Goal: Information Seeking & Learning: Learn about a topic

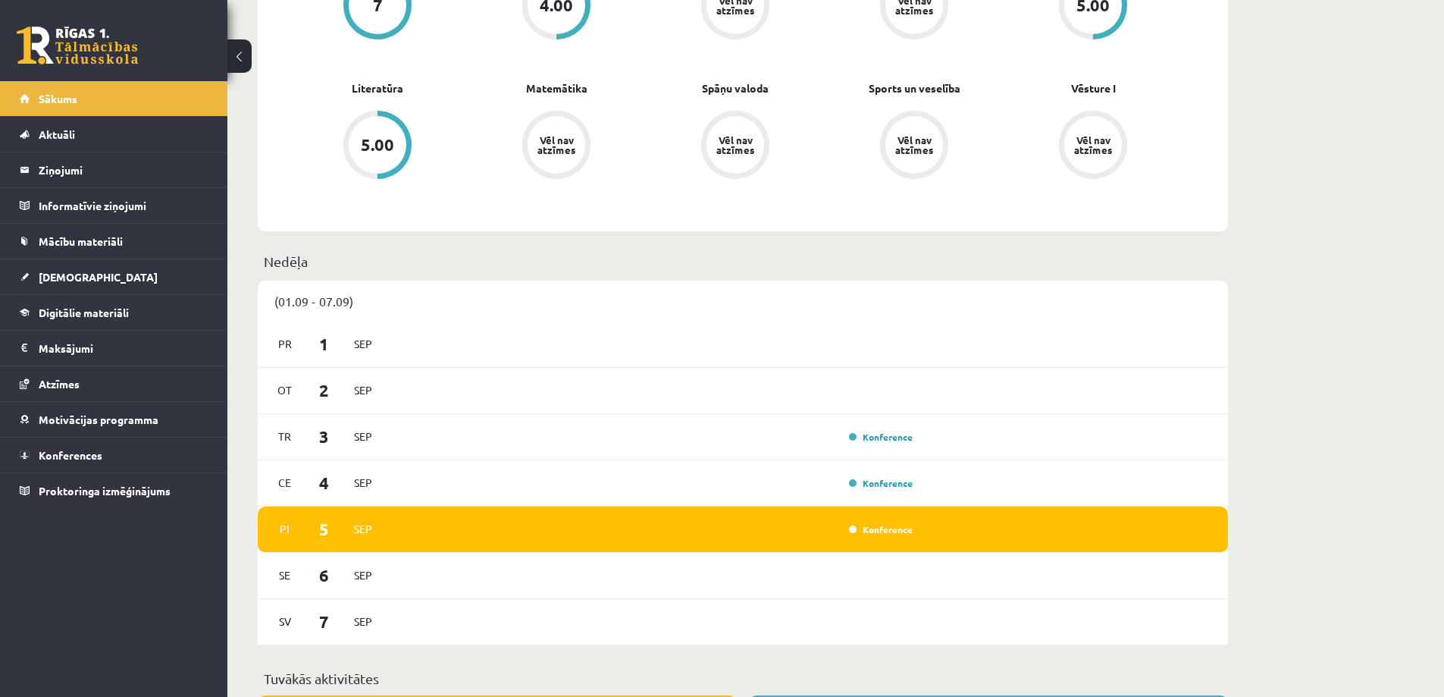
scroll to position [682, 0]
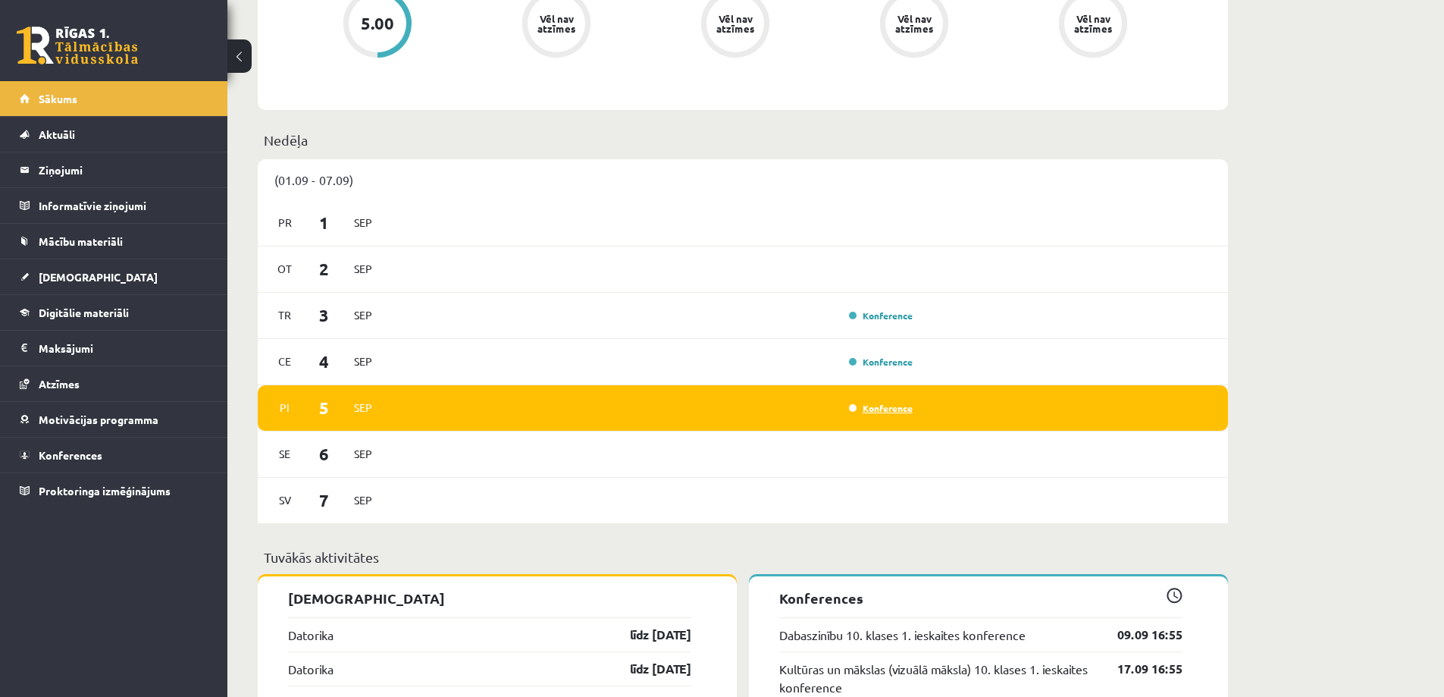
click at [879, 410] on link "Konference" at bounding box center [881, 408] width 64 height 12
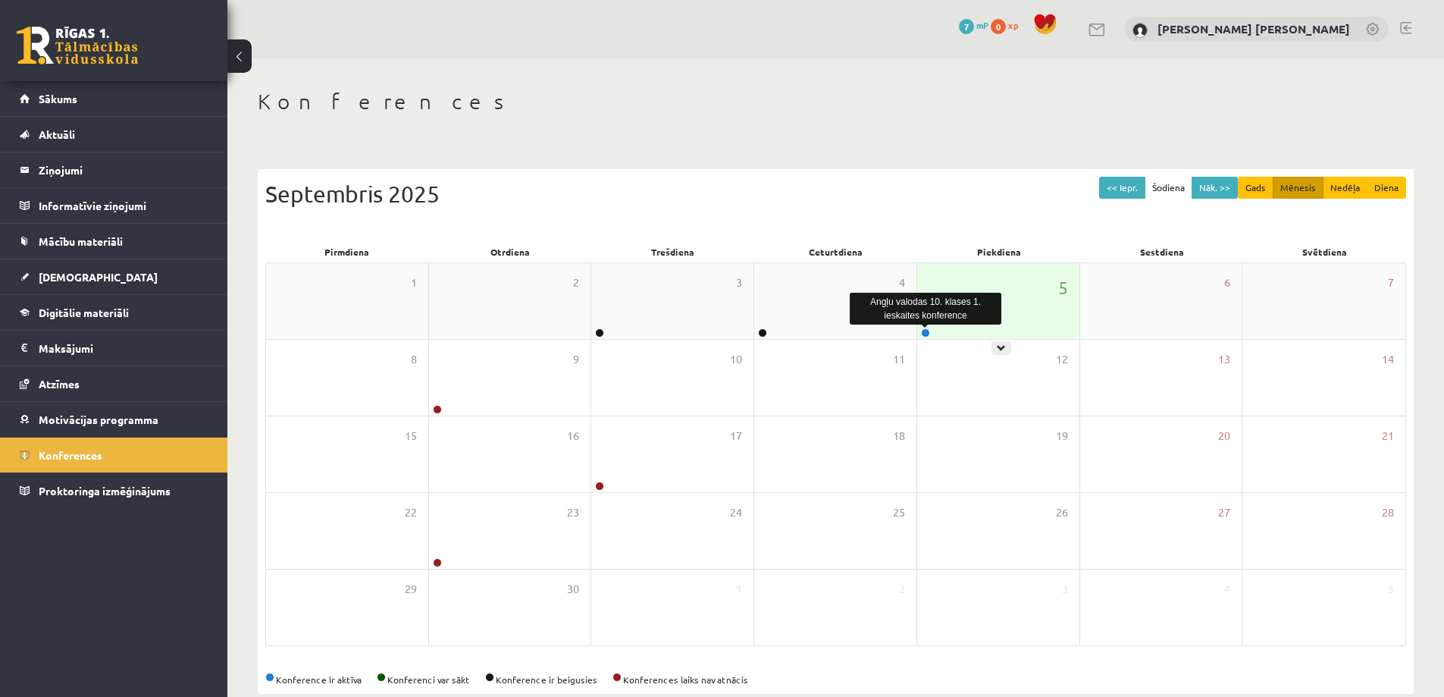
click at [927, 334] on link at bounding box center [925, 332] width 9 height 9
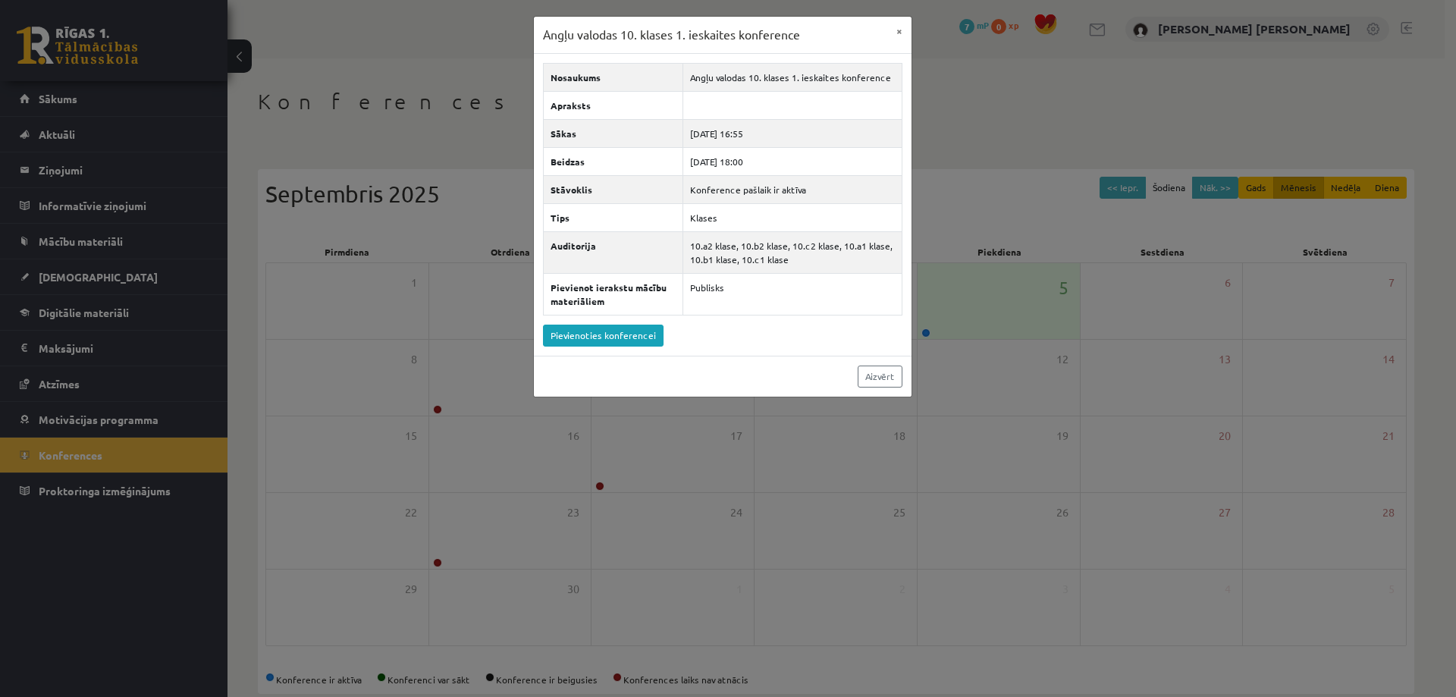
drag, startPoint x: 656, startPoint y: 37, endPoint x: 659, endPoint y: 45, distance: 8.2
click at [656, 37] on h3 "Angļu valodas 10. klases 1. ieskaites konference" at bounding box center [671, 35] width 257 height 18
click at [635, 334] on link "Pievienoties konferencei" at bounding box center [603, 336] width 121 height 22
click at [376, 300] on div "Angļu valodas 10. klases 1. ieskaites konference × Nosaukums Angļu valodas 10. …" at bounding box center [728, 348] width 1456 height 697
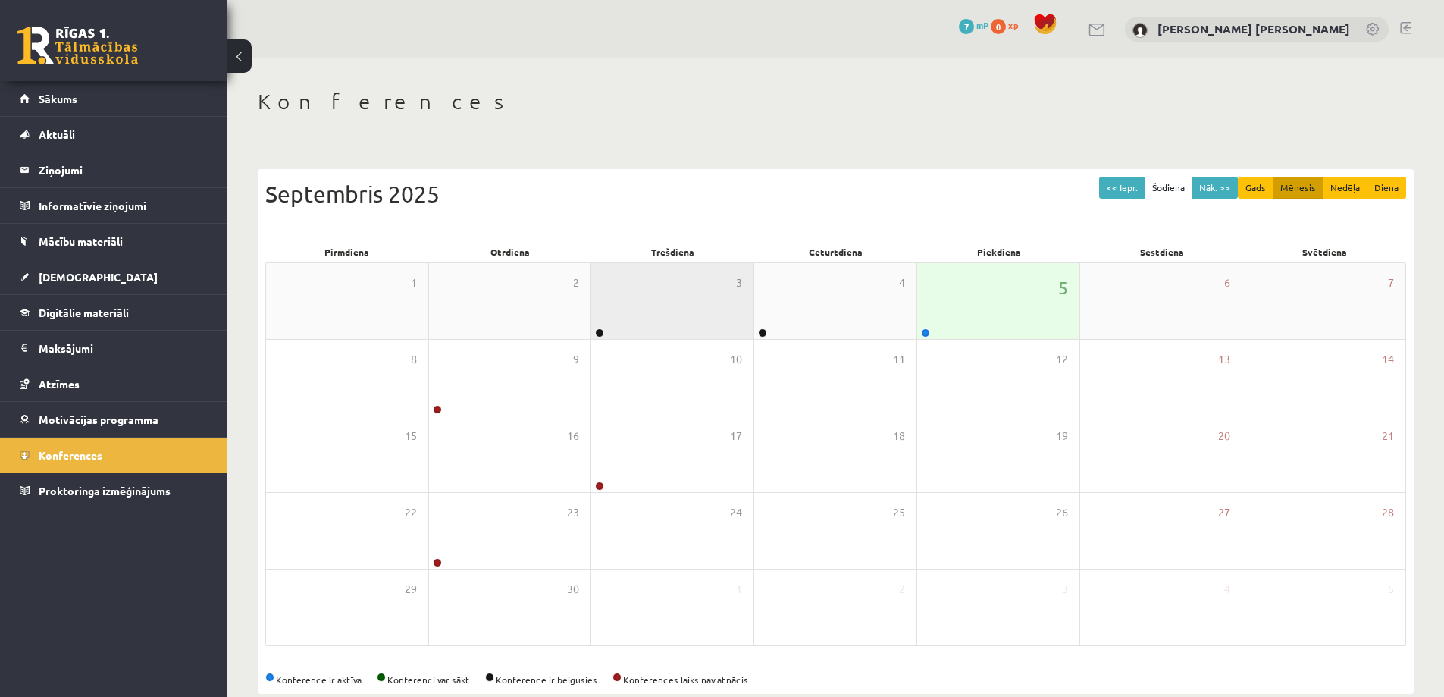
click at [592, 325] on div "3" at bounding box center [672, 301] width 162 height 76
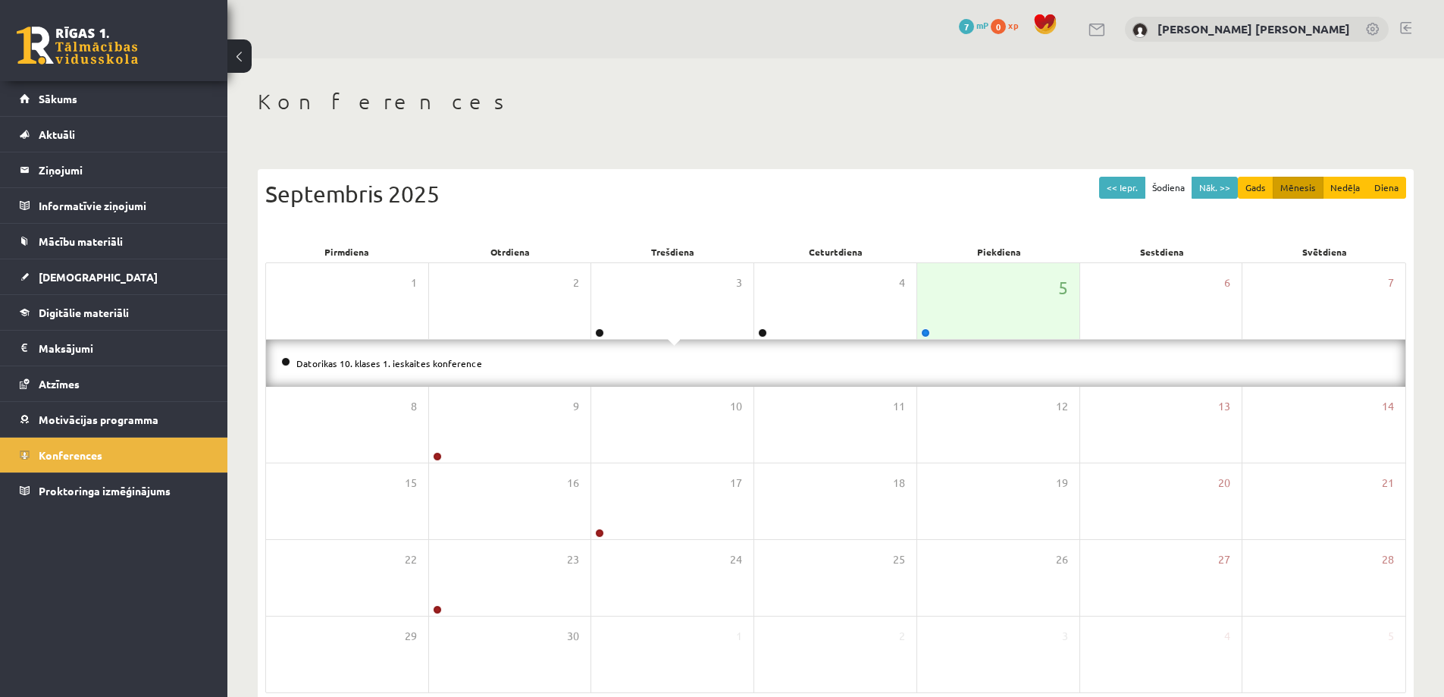
click at [610, 365] on li "Datorikas 10. klases 1. ieskaites konference" at bounding box center [835, 363] width 1109 height 17
click at [394, 365] on link "Datorikas 10. klases 1. ieskaites konference" at bounding box center [389, 363] width 186 height 12
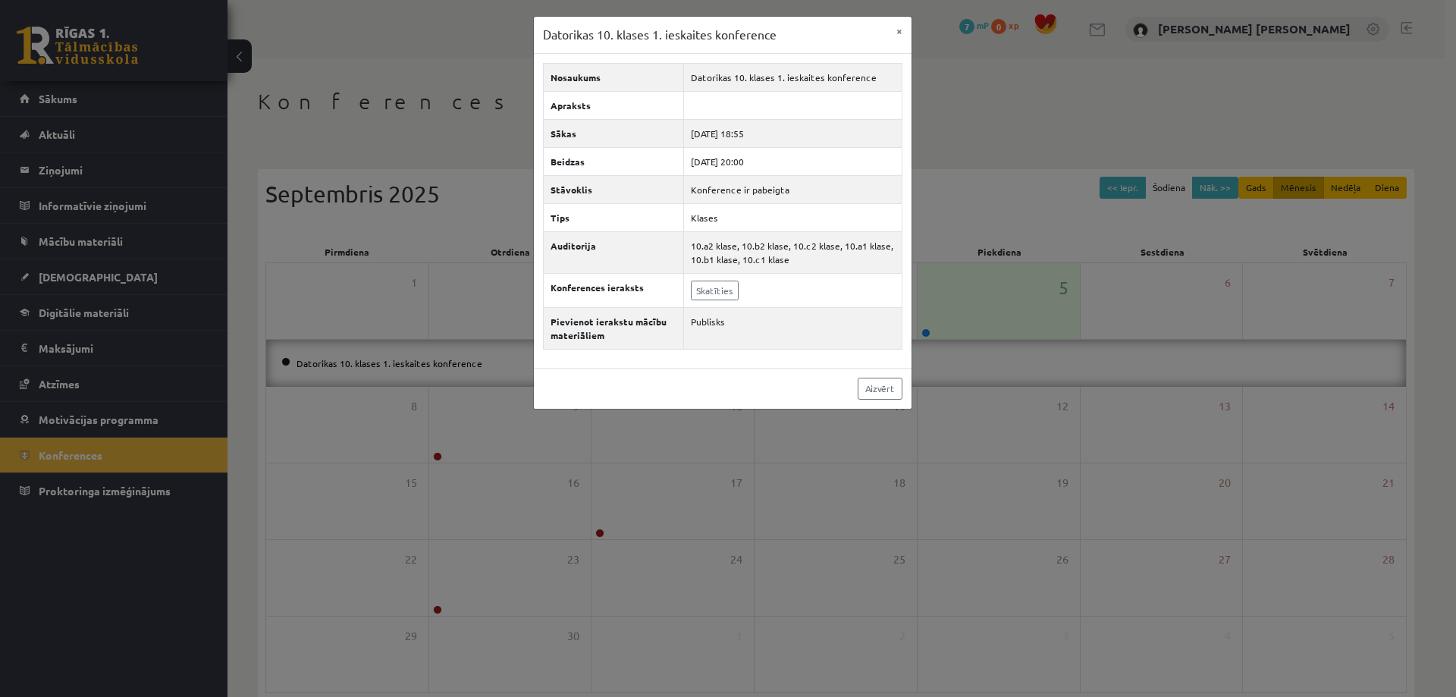
click at [467, 287] on div "Datorikas 10. klases 1. ieskaites konference × Nosaukums Datorikas 10. klases 1…" at bounding box center [728, 348] width 1456 height 697
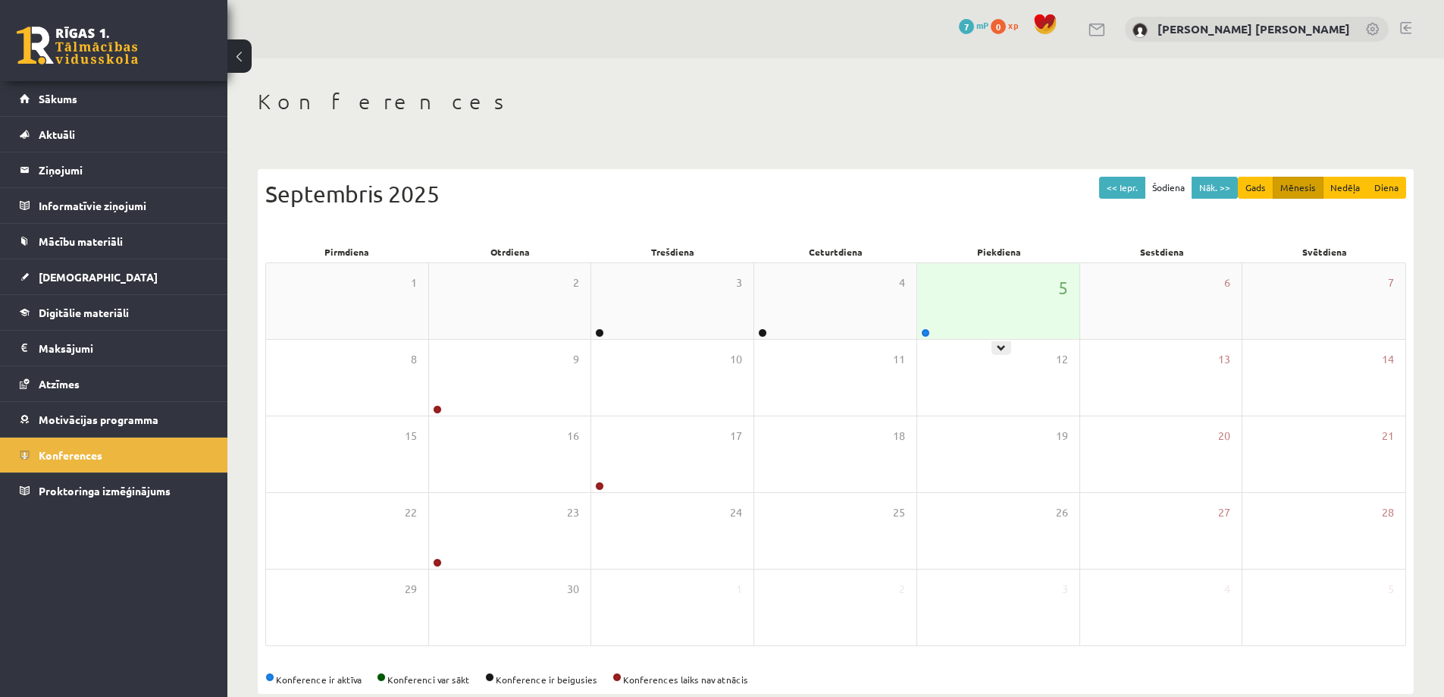
click at [943, 323] on div "5" at bounding box center [998, 301] width 162 height 76
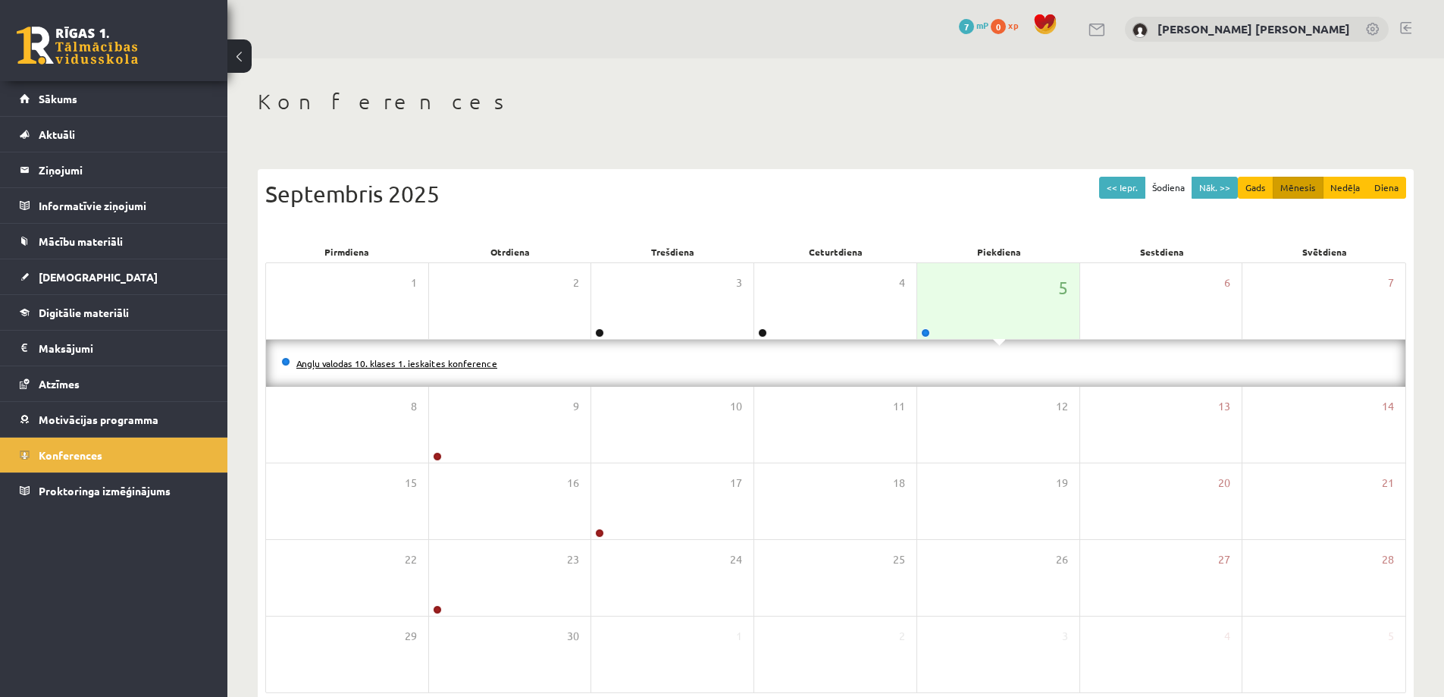
click at [390, 362] on link "Angļu valodas 10. klases 1. ieskaites konference" at bounding box center [396, 363] width 201 height 12
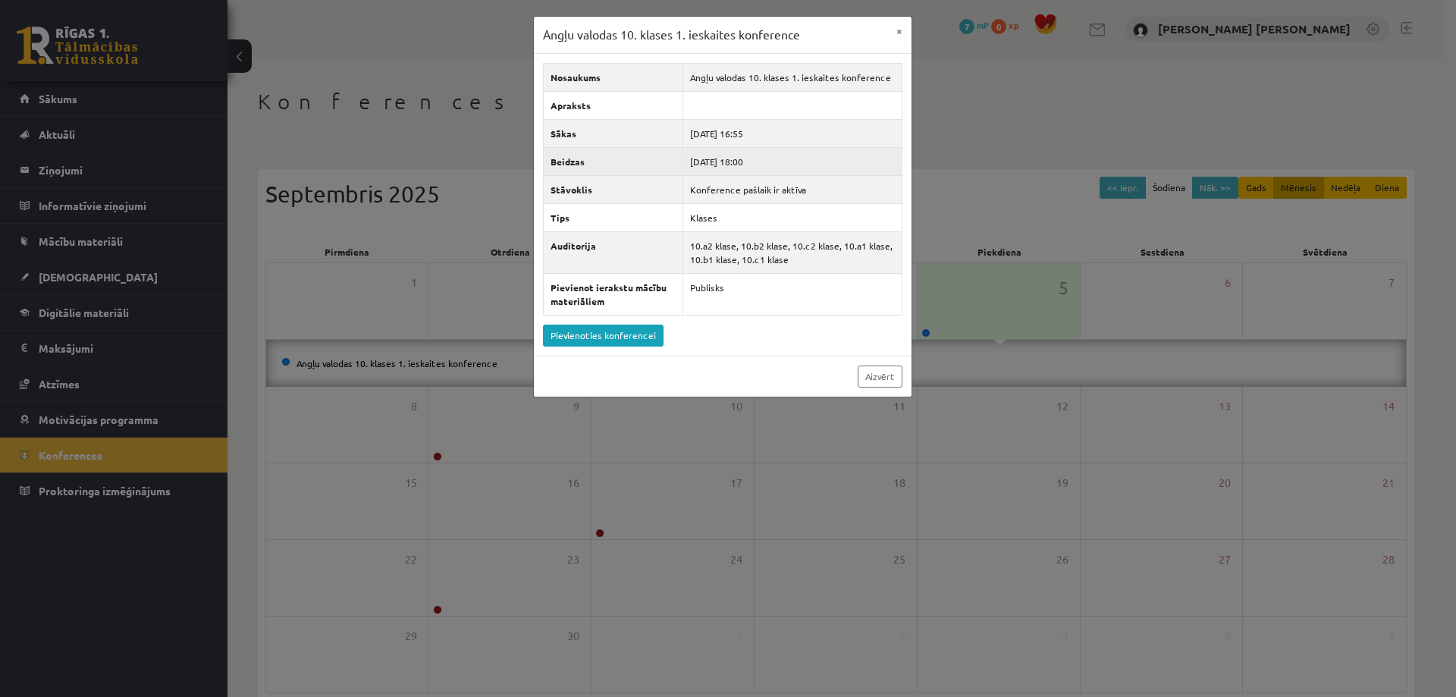
click at [779, 157] on td "2025-09-05 18:00" at bounding box center [792, 161] width 218 height 28
click at [744, 156] on td "2025-09-05 18:00" at bounding box center [792, 161] width 218 height 28
drag, startPoint x: 744, startPoint y: 156, endPoint x: 764, endPoint y: 155, distance: 20.5
click at [764, 155] on td "2025-09-05 18:00" at bounding box center [792, 161] width 218 height 28
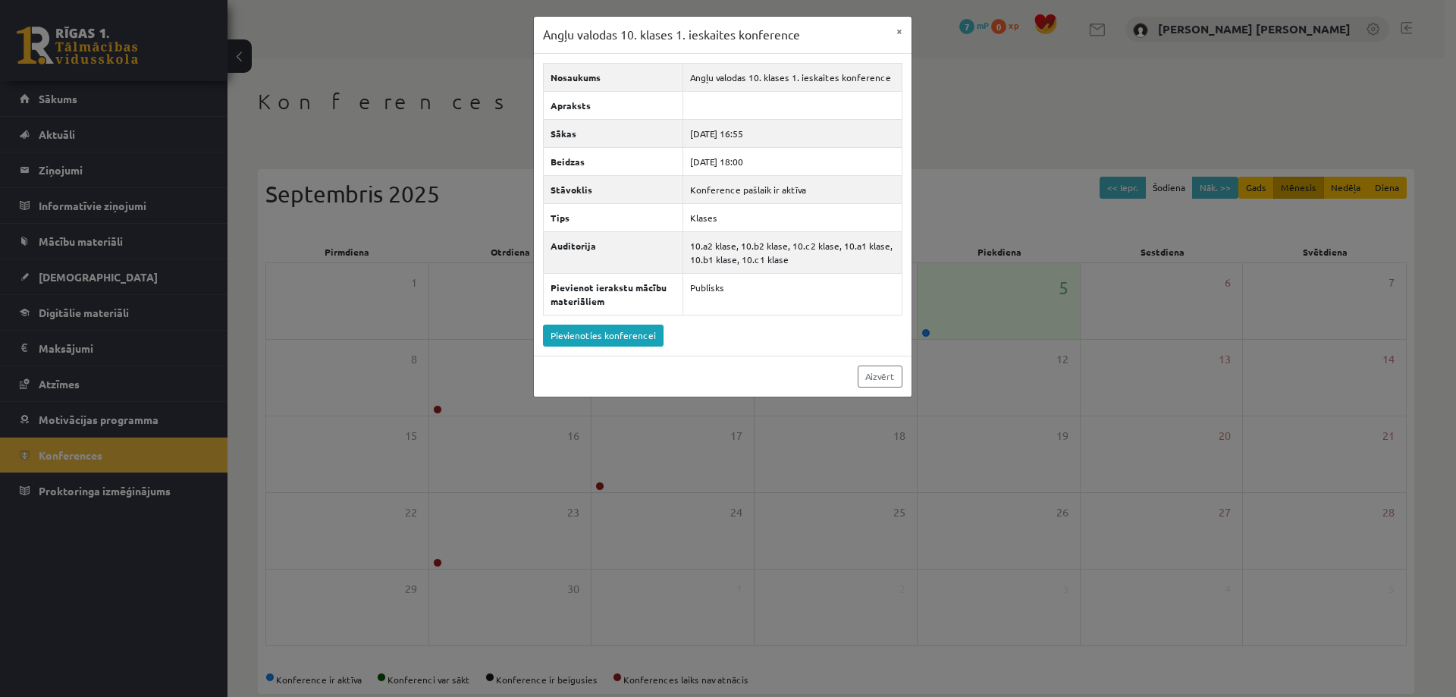
click at [331, 316] on div "Angļu valodas 10. klases 1. ieskaites konference × Nosaukums Angļu valodas 10. …" at bounding box center [728, 348] width 1456 height 697
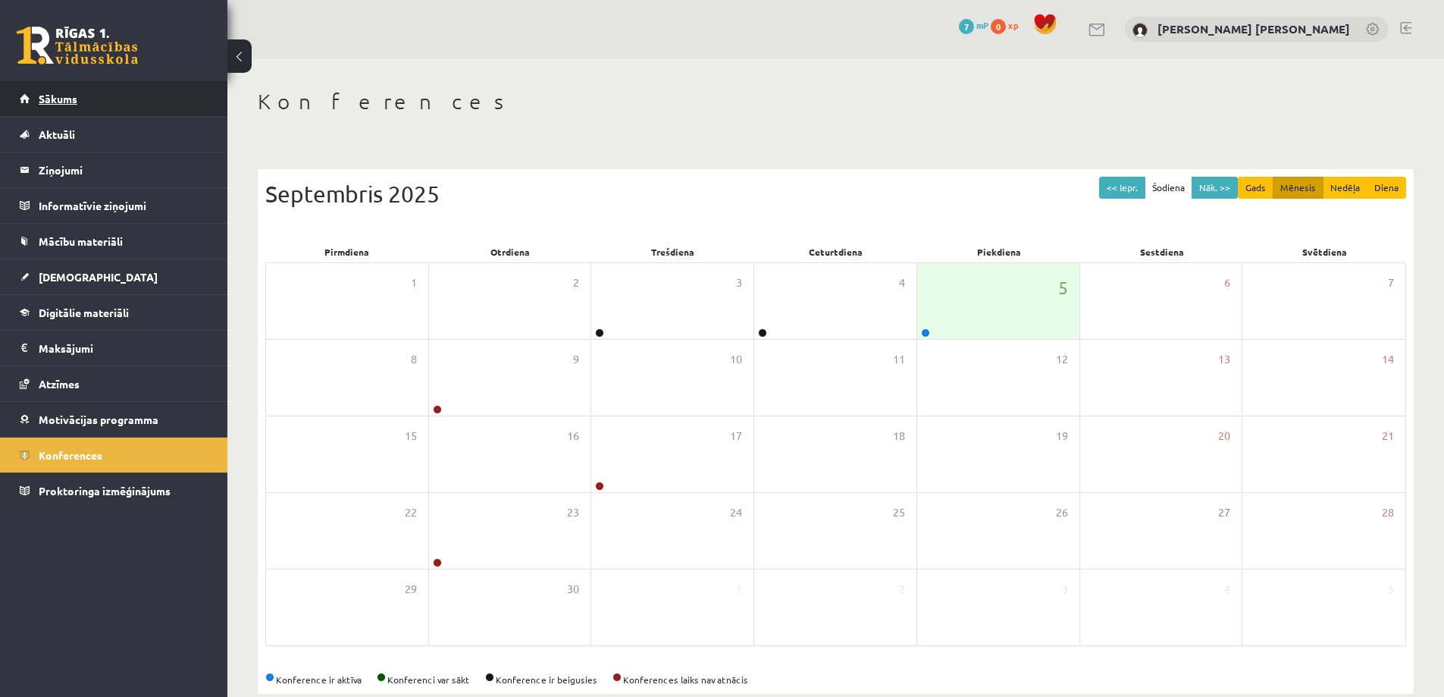
click at [69, 101] on span "Sākums" at bounding box center [58, 99] width 39 height 14
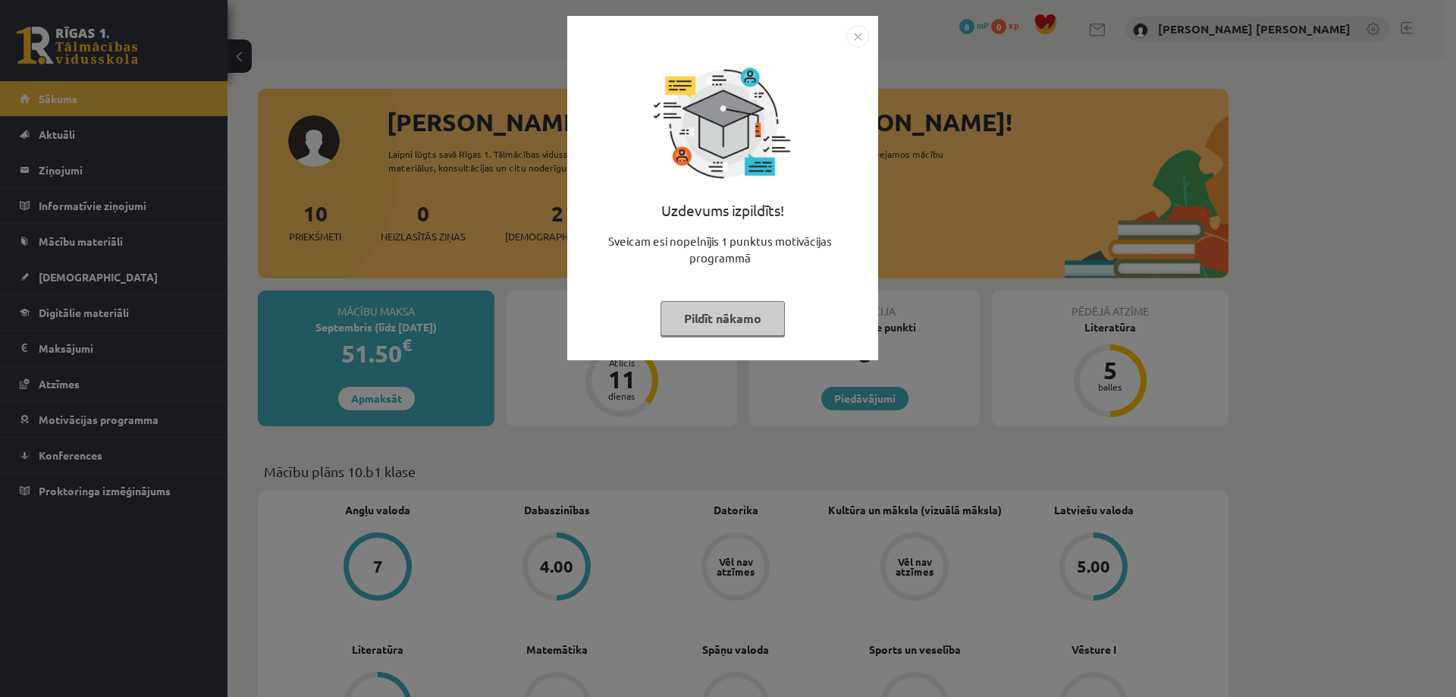
click at [855, 40] on img "Close" at bounding box center [857, 36] width 23 height 23
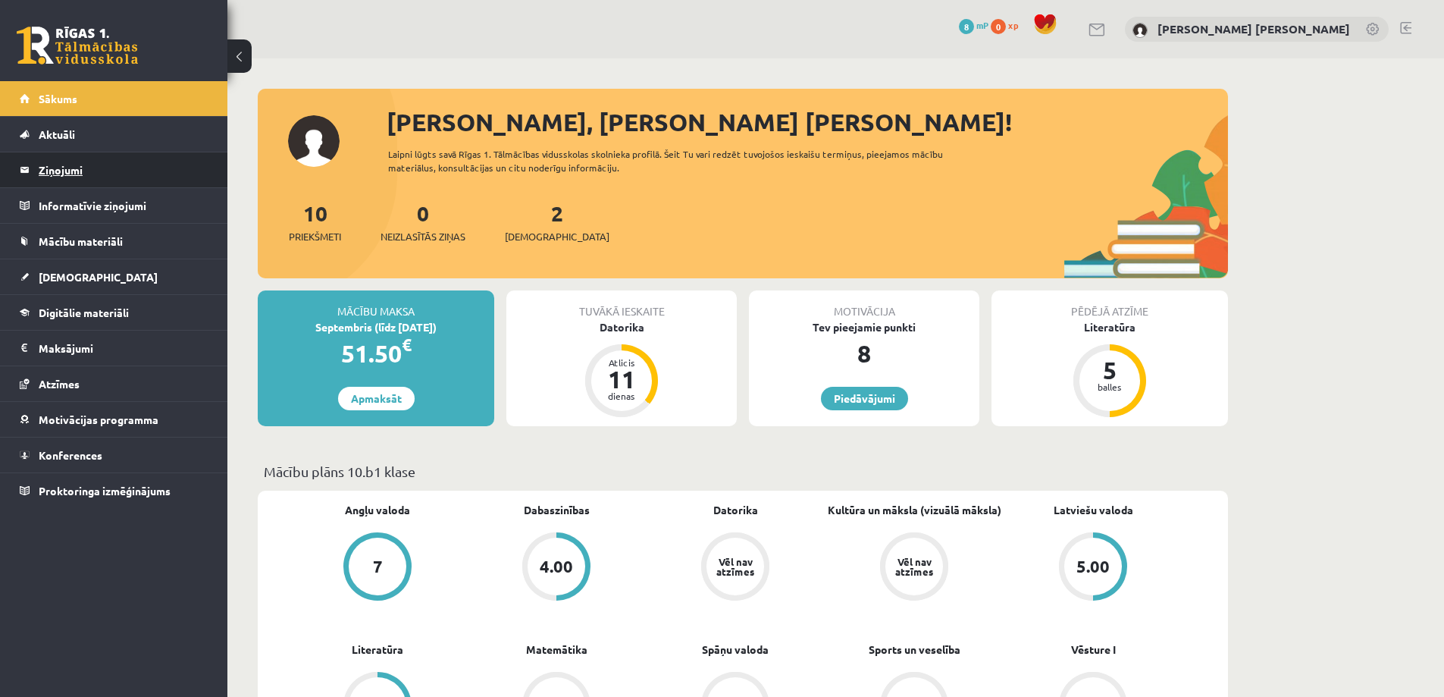
click at [85, 167] on legend "Ziņojumi 0" at bounding box center [124, 169] width 170 height 35
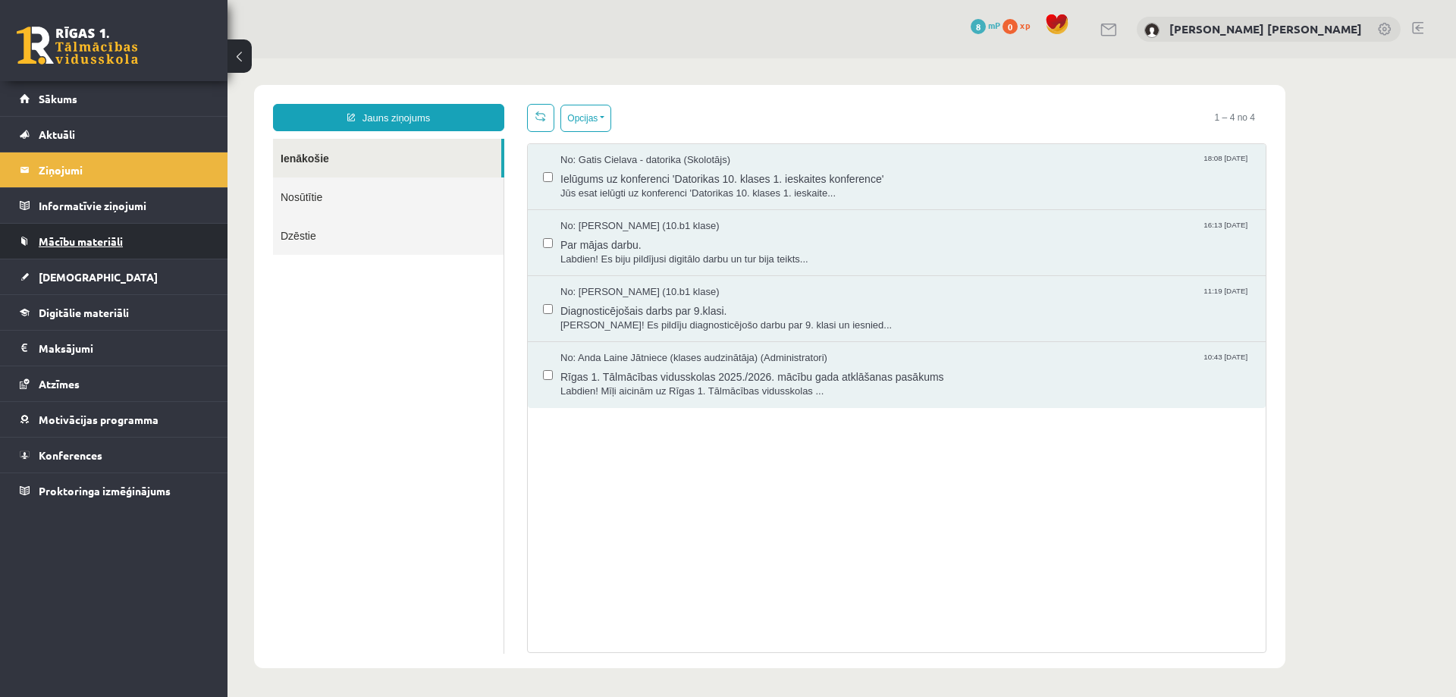
click at [55, 247] on link "Mācību materiāli" at bounding box center [114, 241] width 189 height 35
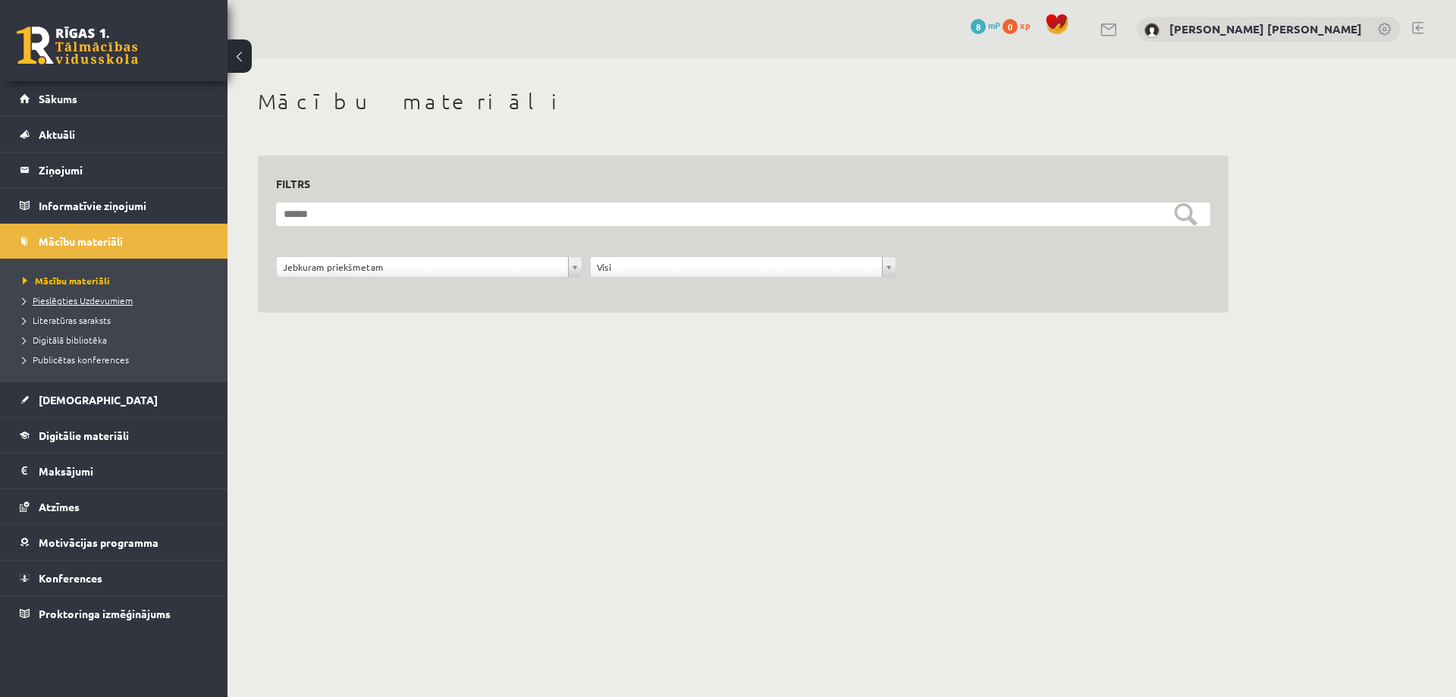
click at [36, 299] on span "Pieslēgties Uzdevumiem" at bounding box center [78, 300] width 110 height 12
click at [58, 432] on span "Digitālie materiāli" at bounding box center [84, 435] width 90 height 14
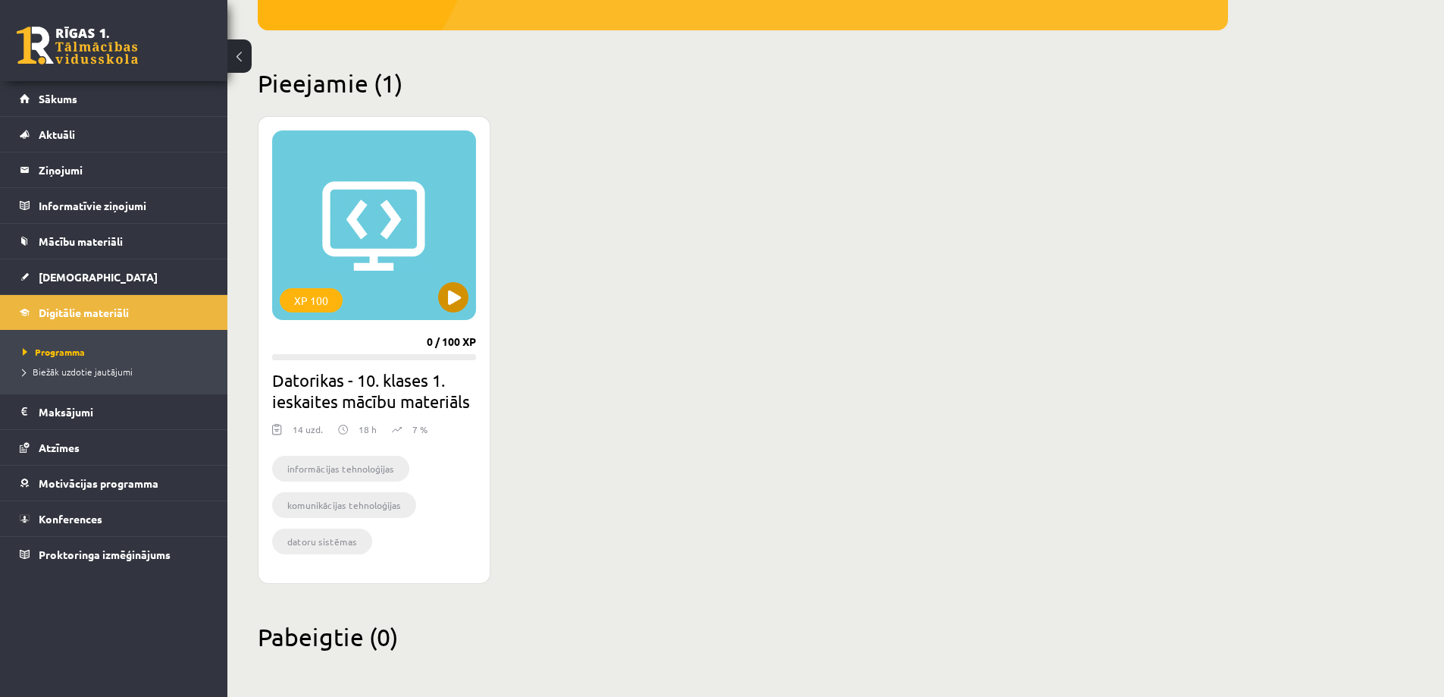
scroll to position [319, 0]
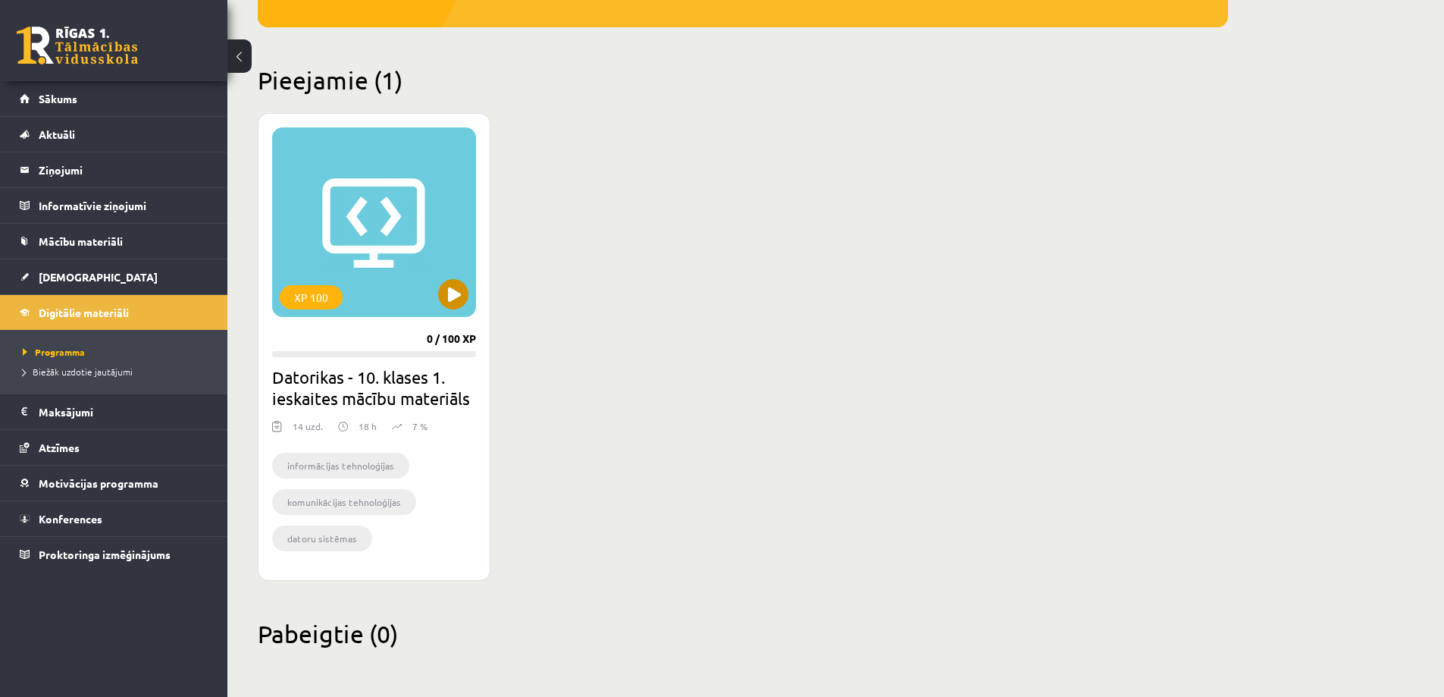
click at [374, 245] on div "XP 100" at bounding box center [374, 222] width 204 height 190
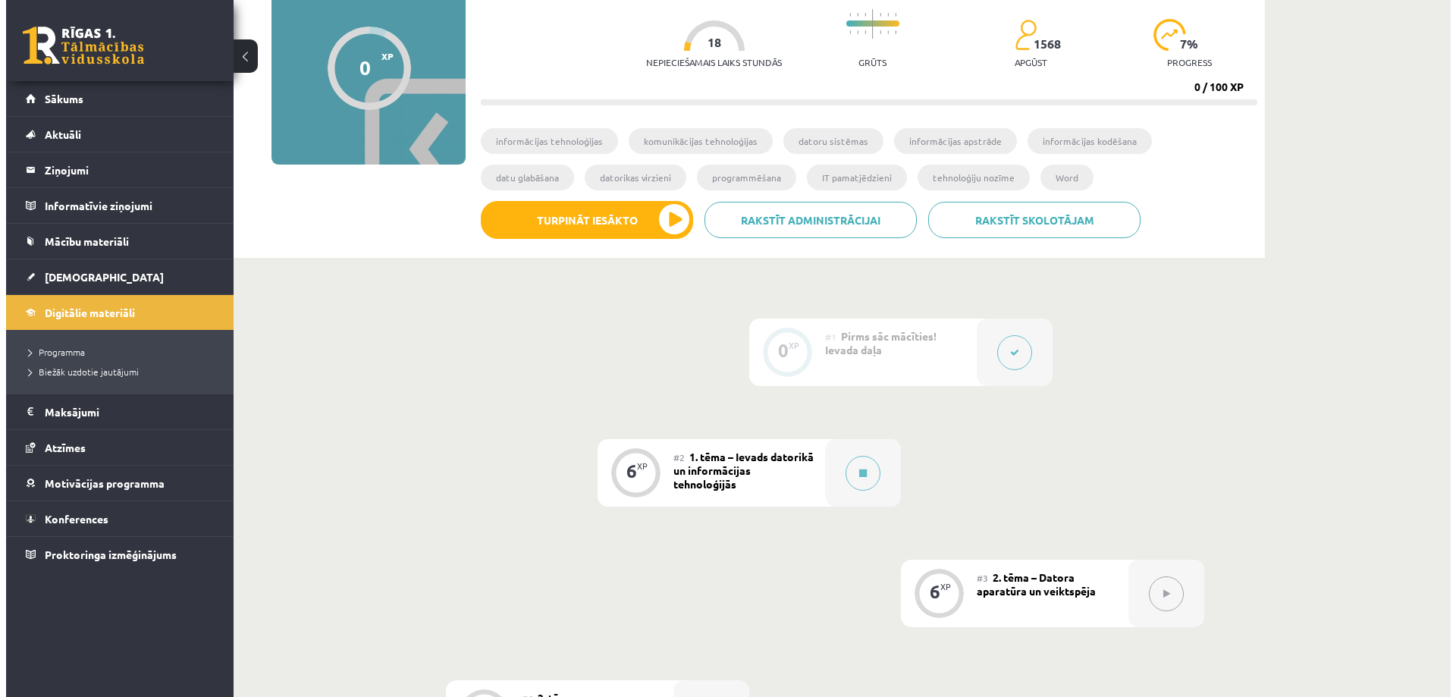
scroll to position [227, 0]
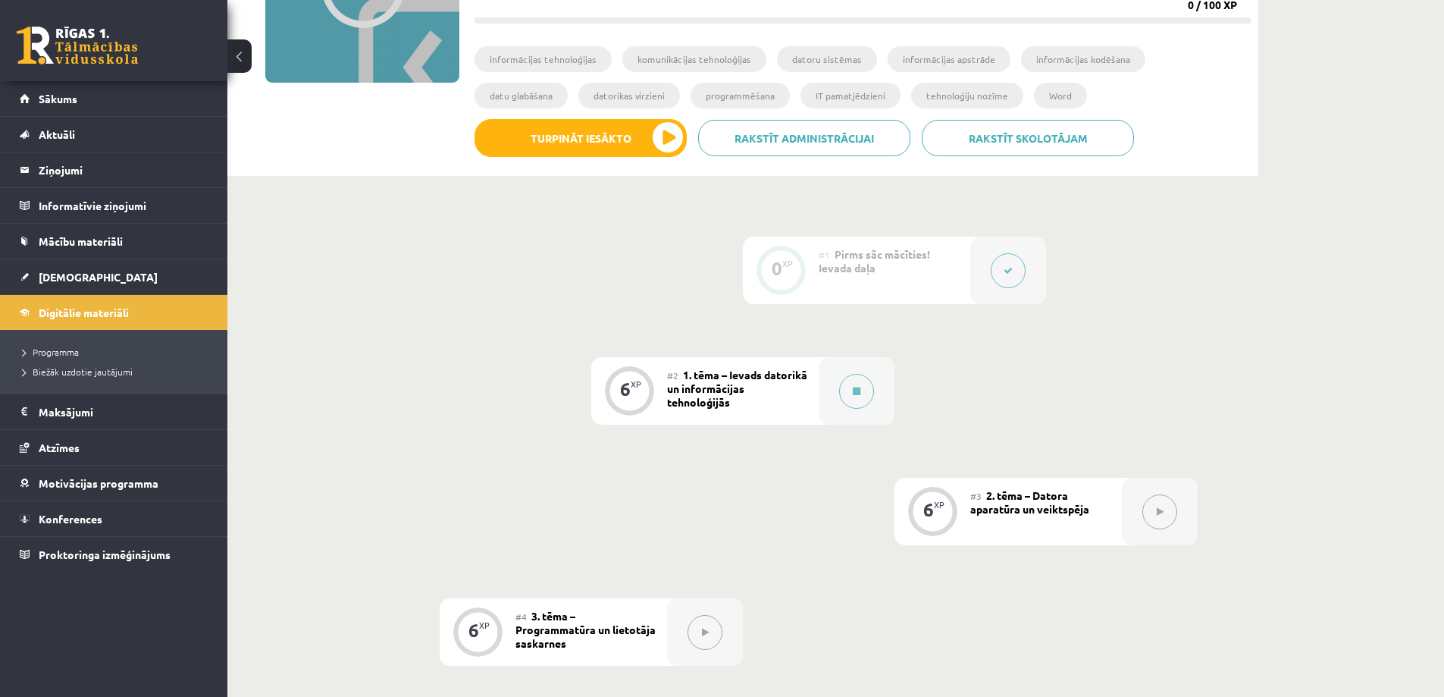
click at [725, 397] on span "1. tēma – Ievads datorikā un informācijas tehnoloģijās" at bounding box center [737, 388] width 140 height 41
click at [721, 365] on div "#2 1. tēma – Ievads datorikā un informācijas tehnoloģijās" at bounding box center [743, 390] width 152 height 67
click at [865, 393] on button at bounding box center [856, 391] width 35 height 35
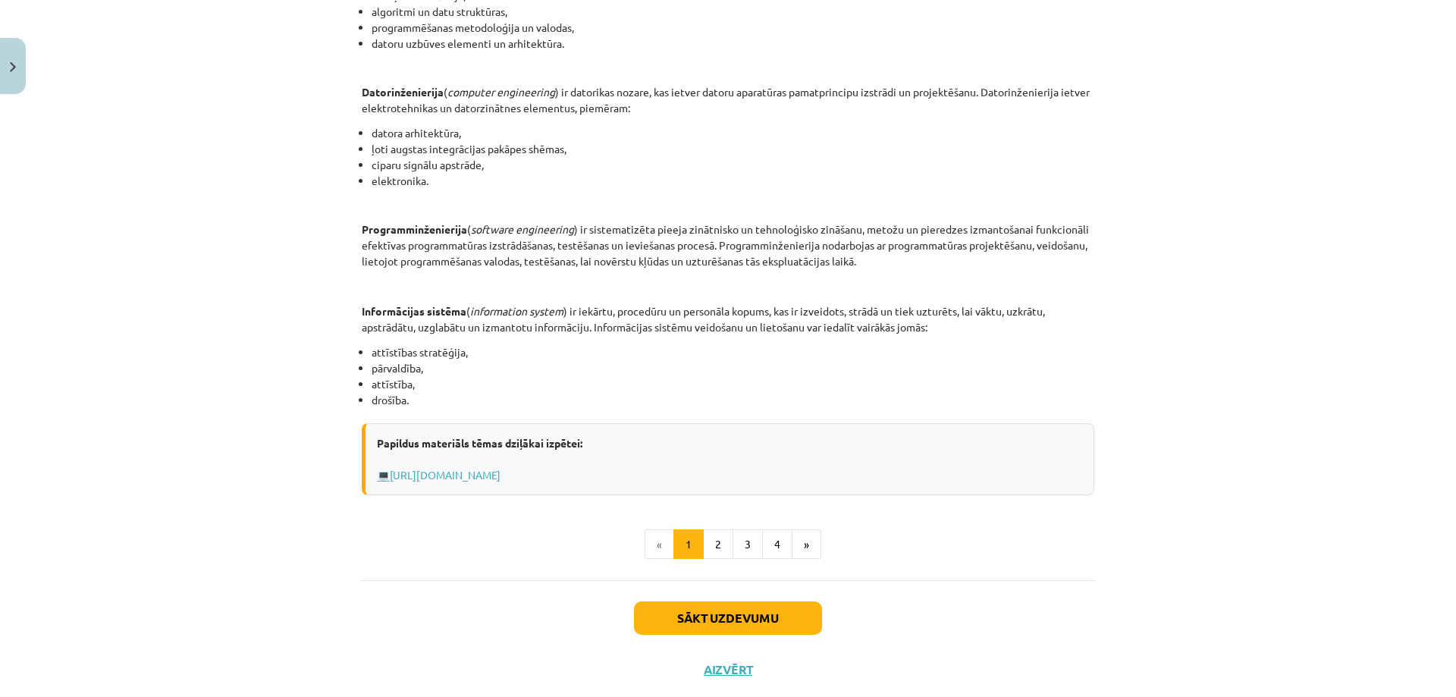
scroll to position [601, 0]
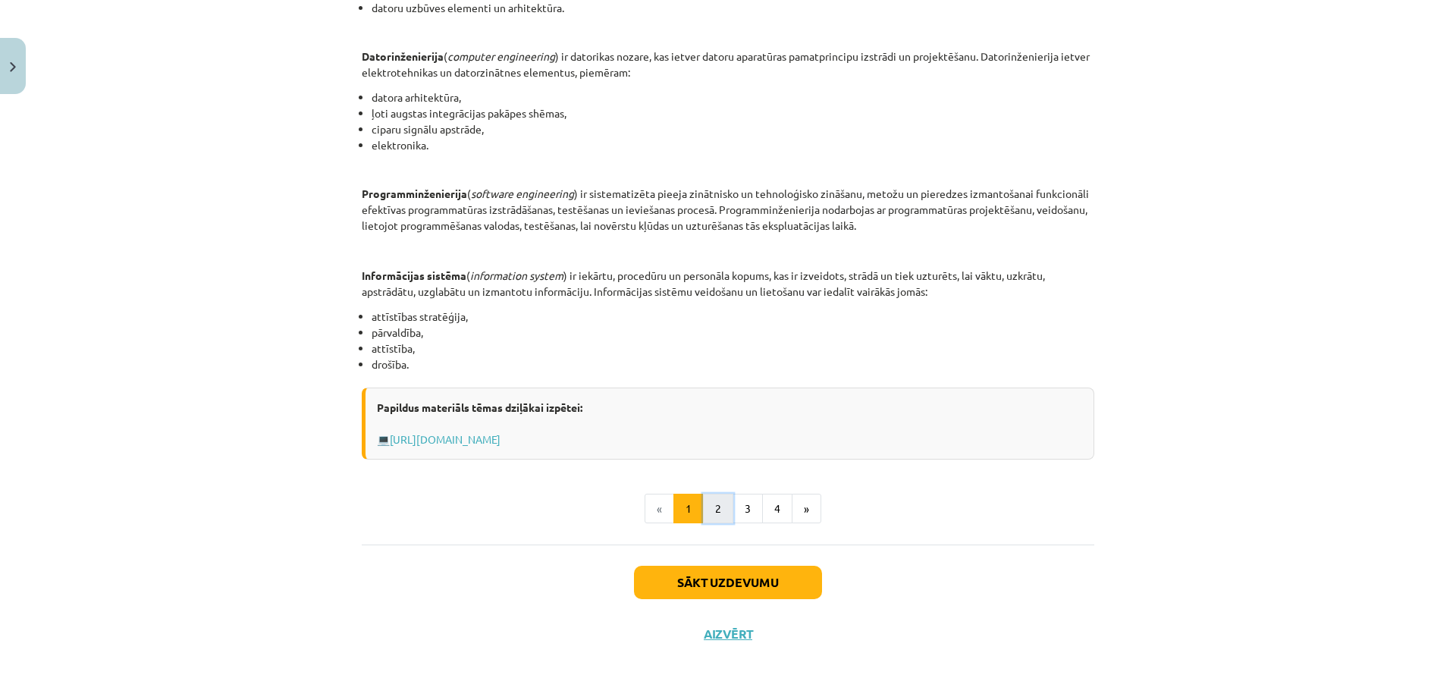
click at [704, 515] on button "2" at bounding box center [718, 509] width 30 height 30
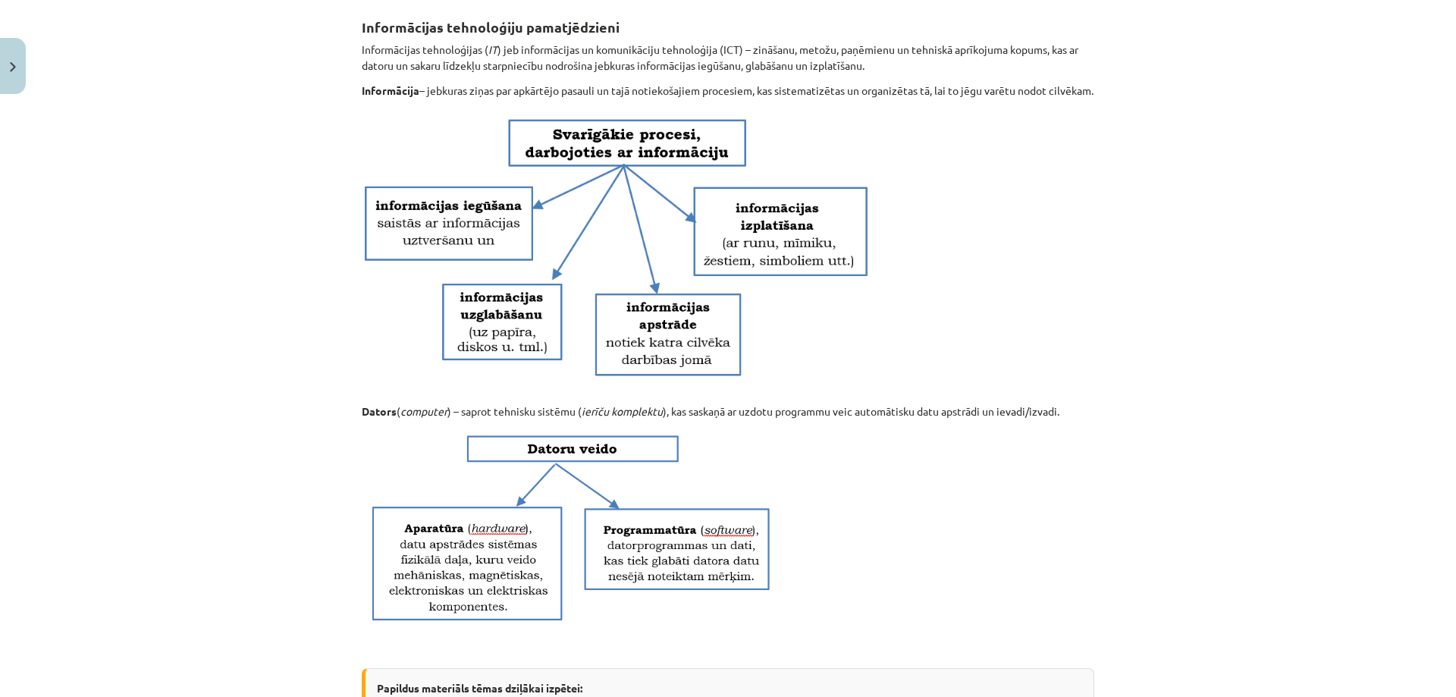
scroll to position [802, 0]
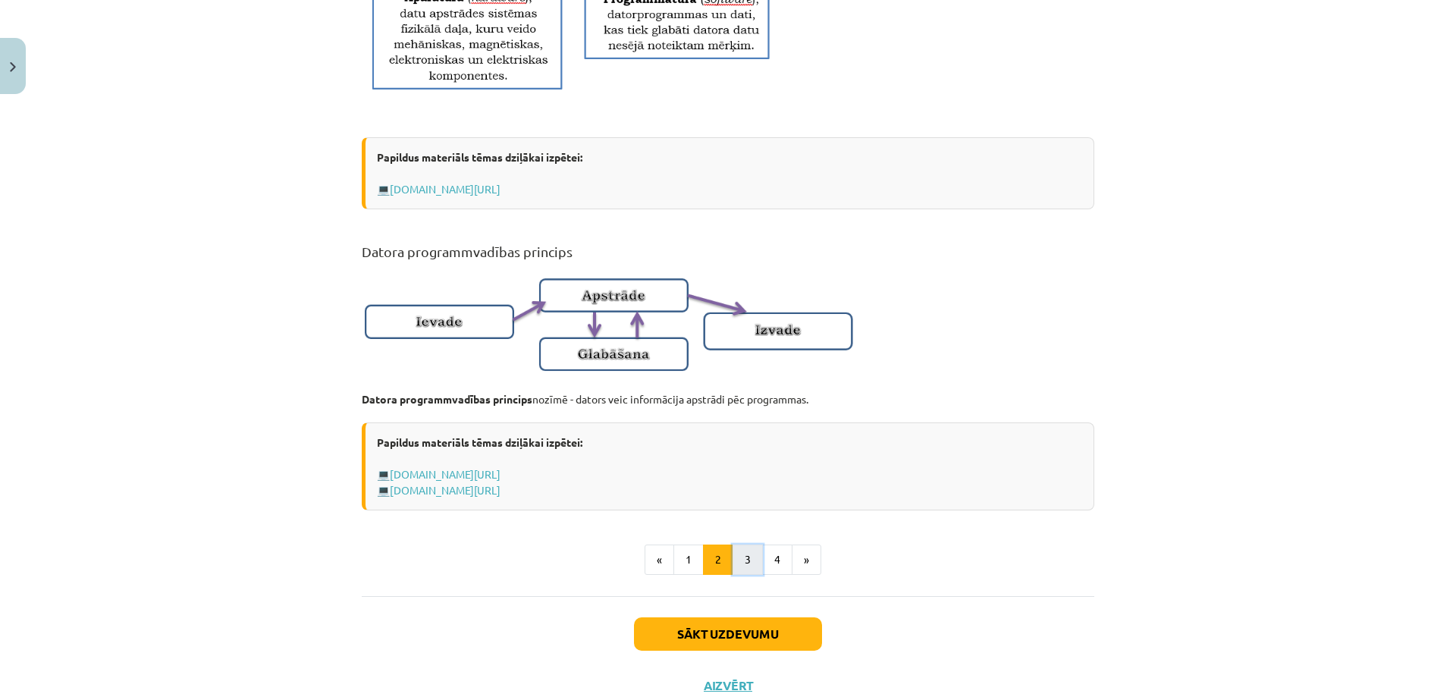
click at [740, 566] on button "3" at bounding box center [747, 559] width 30 height 30
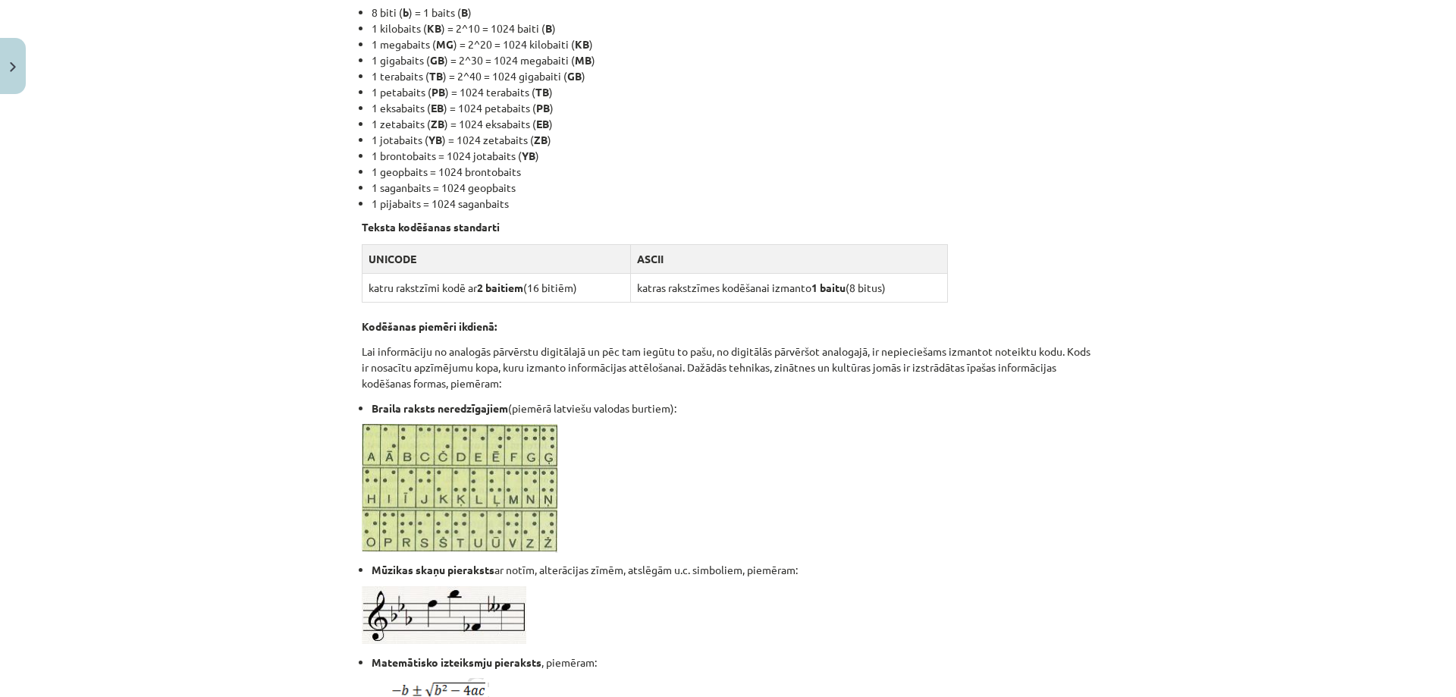
scroll to position [726, 0]
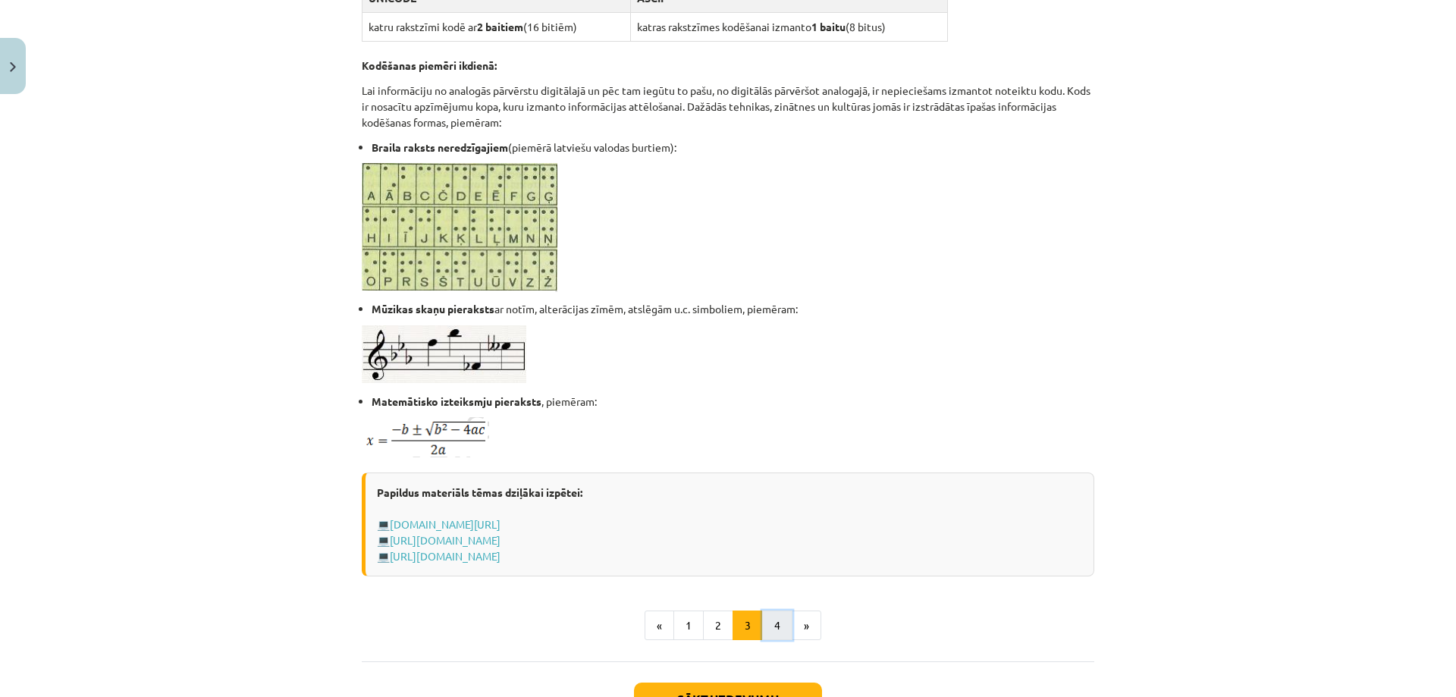
click at [764, 620] on button "4" at bounding box center [777, 625] width 30 height 30
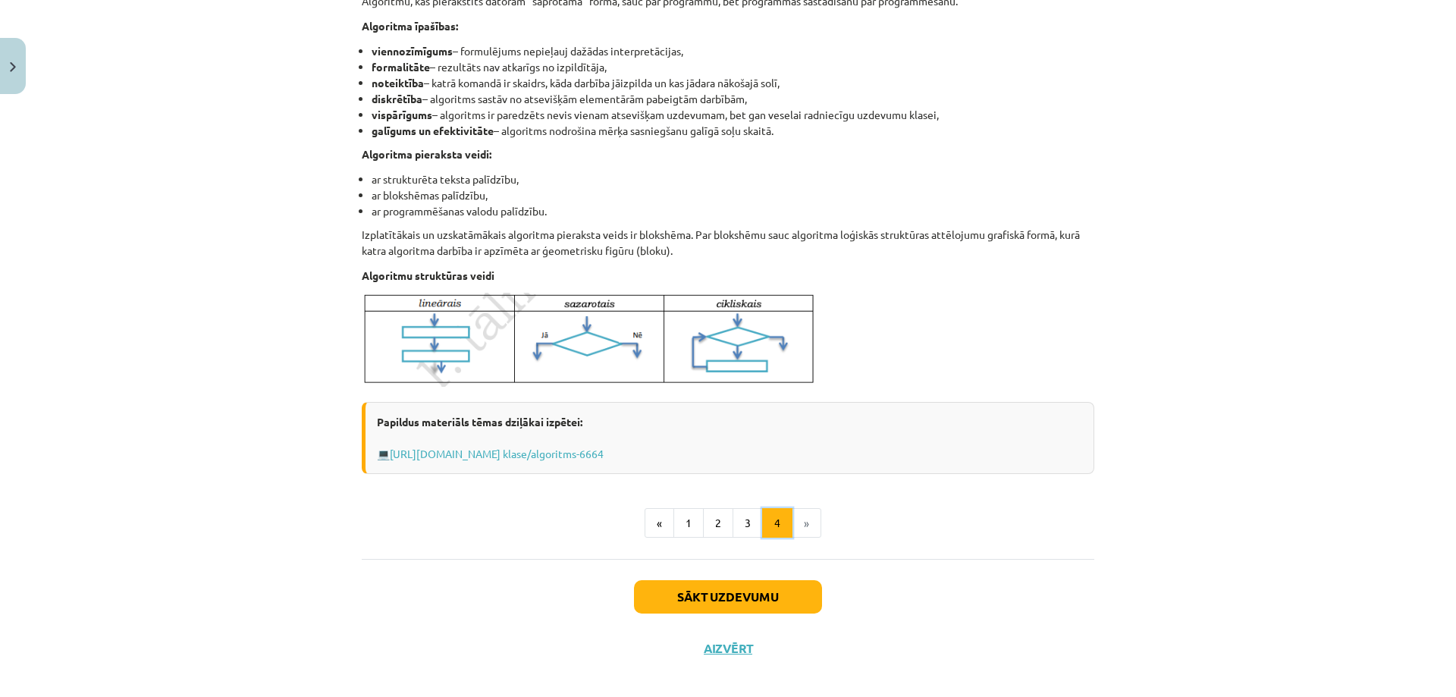
scroll to position [456, 0]
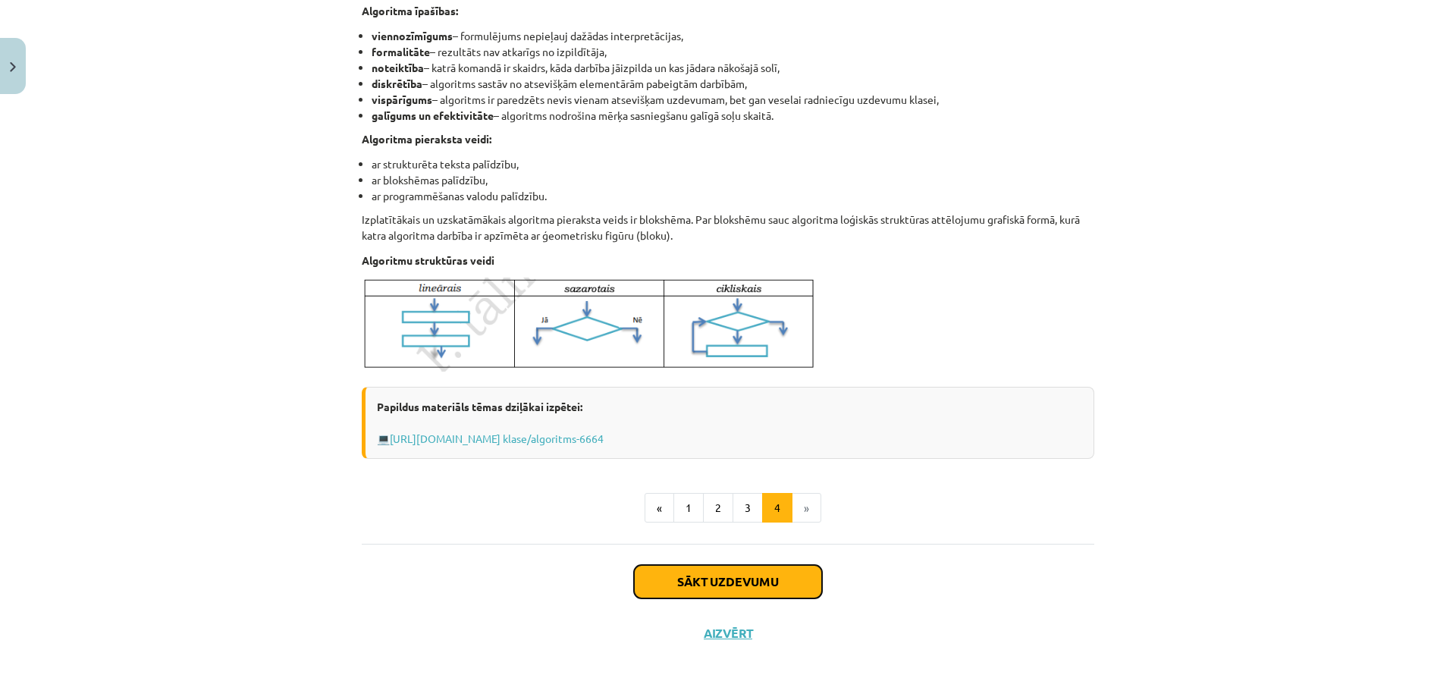
drag, startPoint x: 783, startPoint y: 575, endPoint x: 89, endPoint y: 493, distance: 698.6
click at [89, 493] on div "Mācību tēma: Datorikas - 10. klases 1. ieskaites mācību materiāls #2 1. tēma – …" at bounding box center [728, 348] width 1456 height 697
drag, startPoint x: 89, startPoint y: 493, endPoint x: 470, endPoint y: 30, distance: 599.0
click at [124, 470] on div "Mācību tēma: Datorikas - 10. klases 1. ieskaites mācību materiāls #2 1. tēma – …" at bounding box center [728, 348] width 1456 height 697
